Goal: Obtain resource: Obtain resource

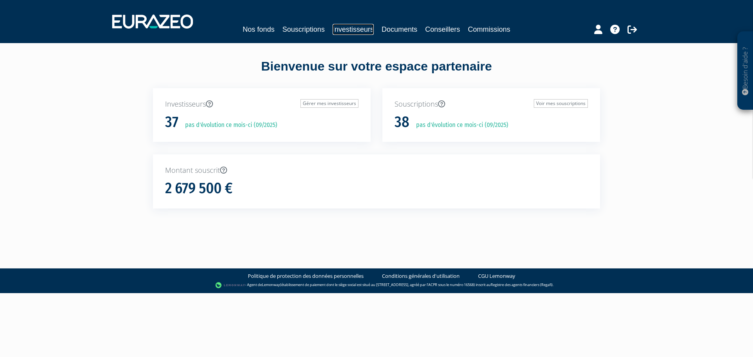
click at [353, 31] on link "Investisseurs" at bounding box center [352, 29] width 41 height 11
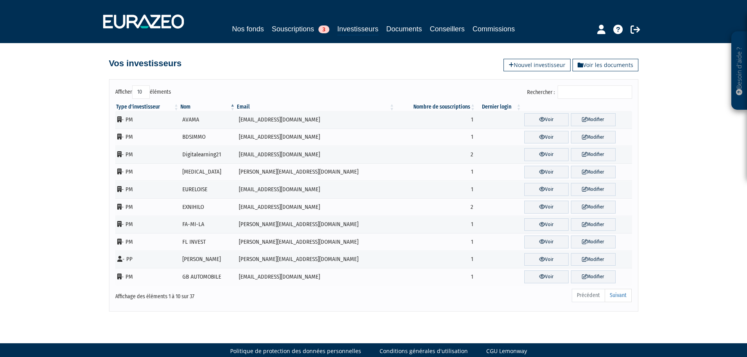
click at [586, 89] on input "Rechercher :" at bounding box center [594, 91] width 74 height 13
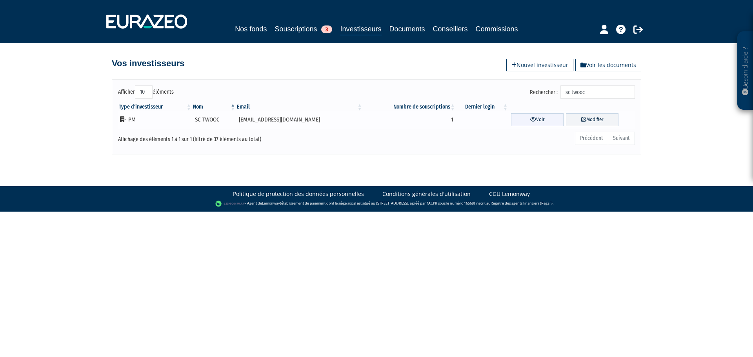
type input "sc twooc"
click at [547, 117] on link "Voir" at bounding box center [537, 119] width 53 height 13
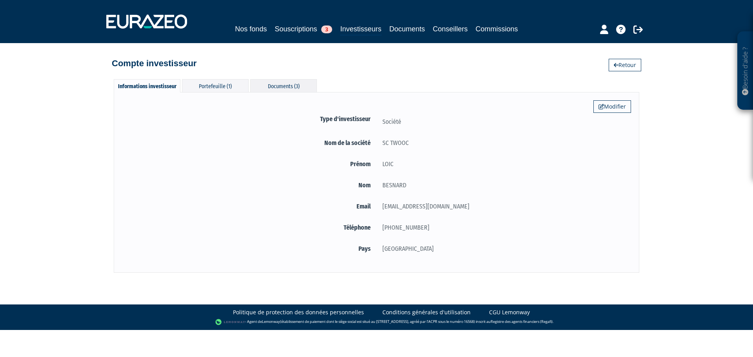
click at [283, 82] on div "Documents (3)" at bounding box center [283, 85] width 67 height 13
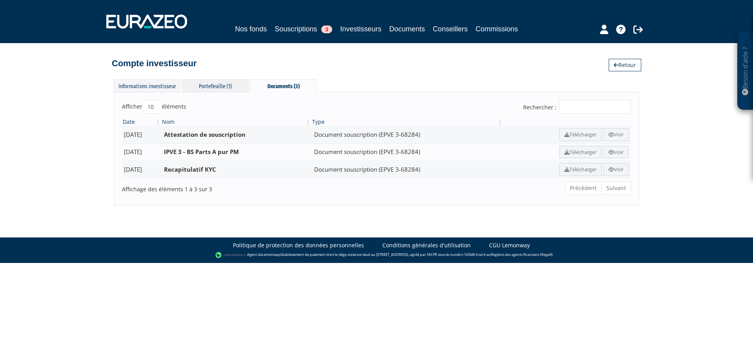
click at [207, 85] on div "Portefeuille (1)" at bounding box center [215, 85] width 67 height 13
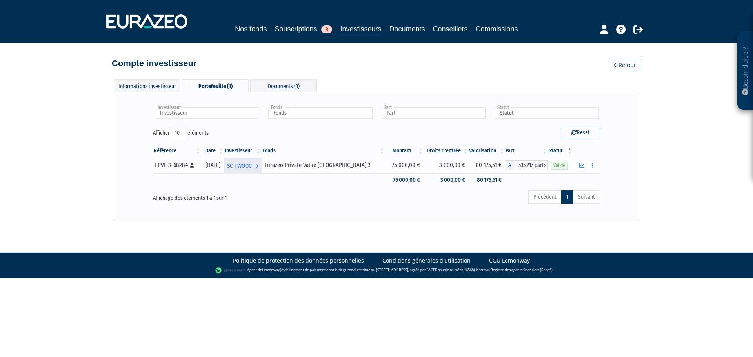
click at [261, 164] on link "SC TWOOC Voir l'investisseur" at bounding box center [243, 166] width 38 height 16
click at [576, 164] on div "Documents Rachat libre" at bounding box center [586, 166] width 22 height 10
click at [578, 165] on button "button" at bounding box center [581, 166] width 9 height 10
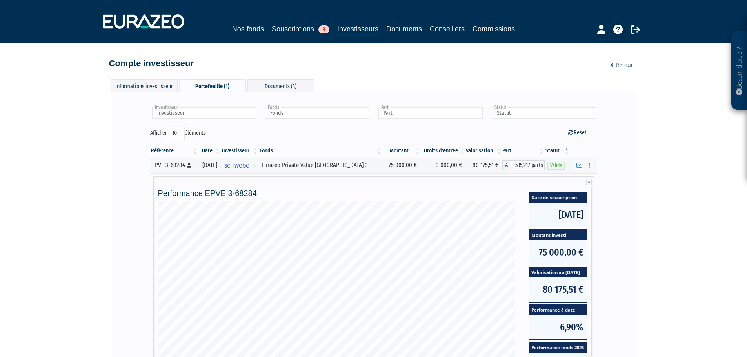
click at [664, 270] on div "Besoin d'aide ? × J'ai besoin d'aide Si vous avez une question à propos du fonc…" at bounding box center [373, 232] width 747 height 464
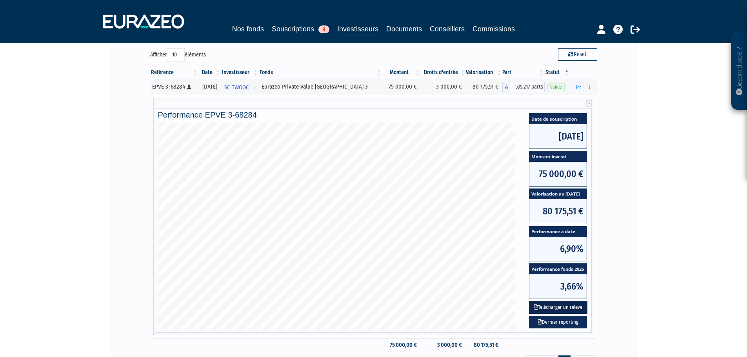
click at [577, 307] on button "Télécharger un relevé" at bounding box center [558, 307] width 58 height 13
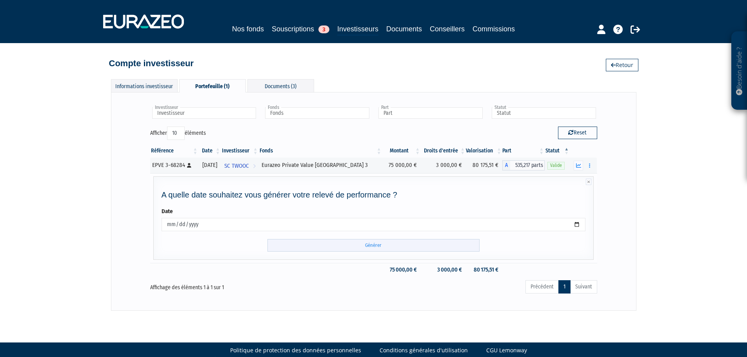
click at [388, 242] on input "Générer" at bounding box center [373, 245] width 212 height 13
